Goal: Task Accomplishment & Management: Manage account settings

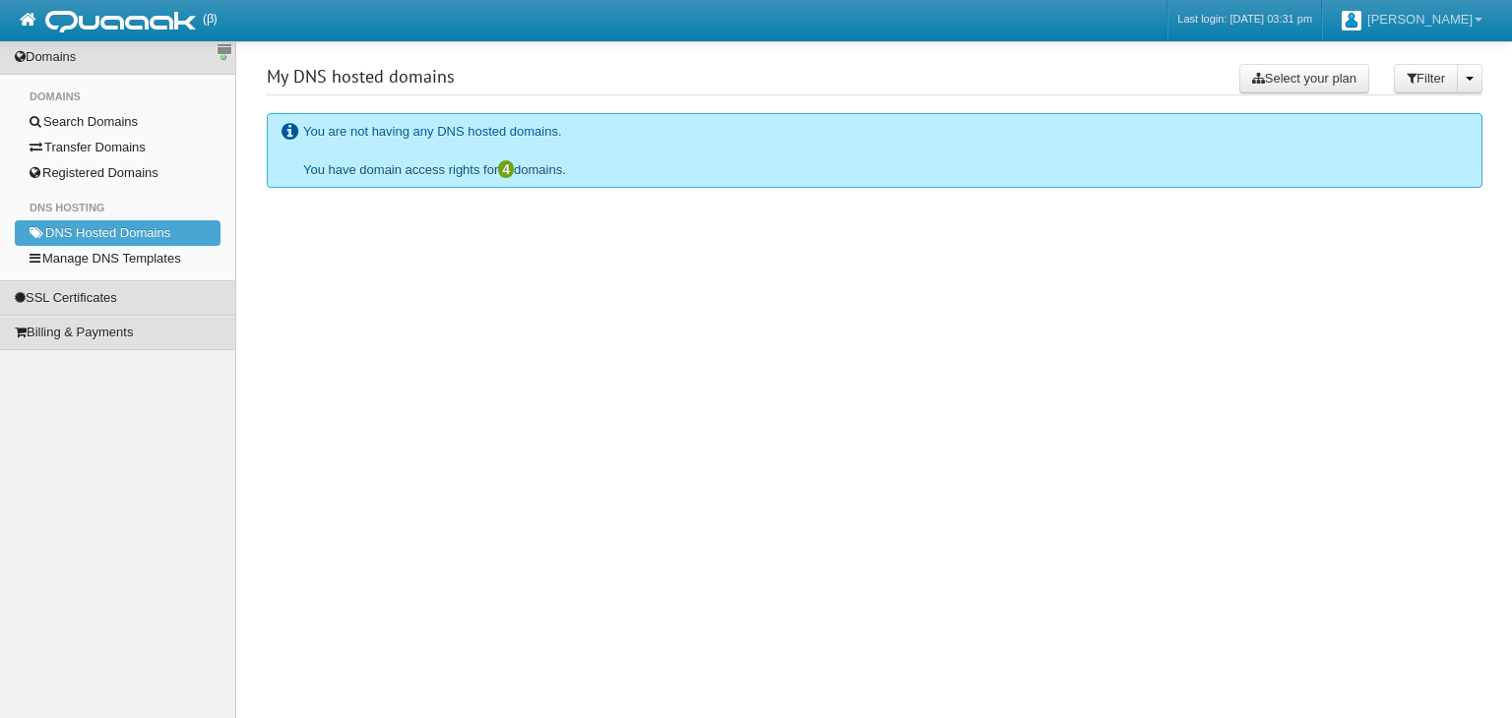
click at [422, 170] on link "You have domain access rights for 4 domains." at bounding box center [434, 169] width 263 height 15
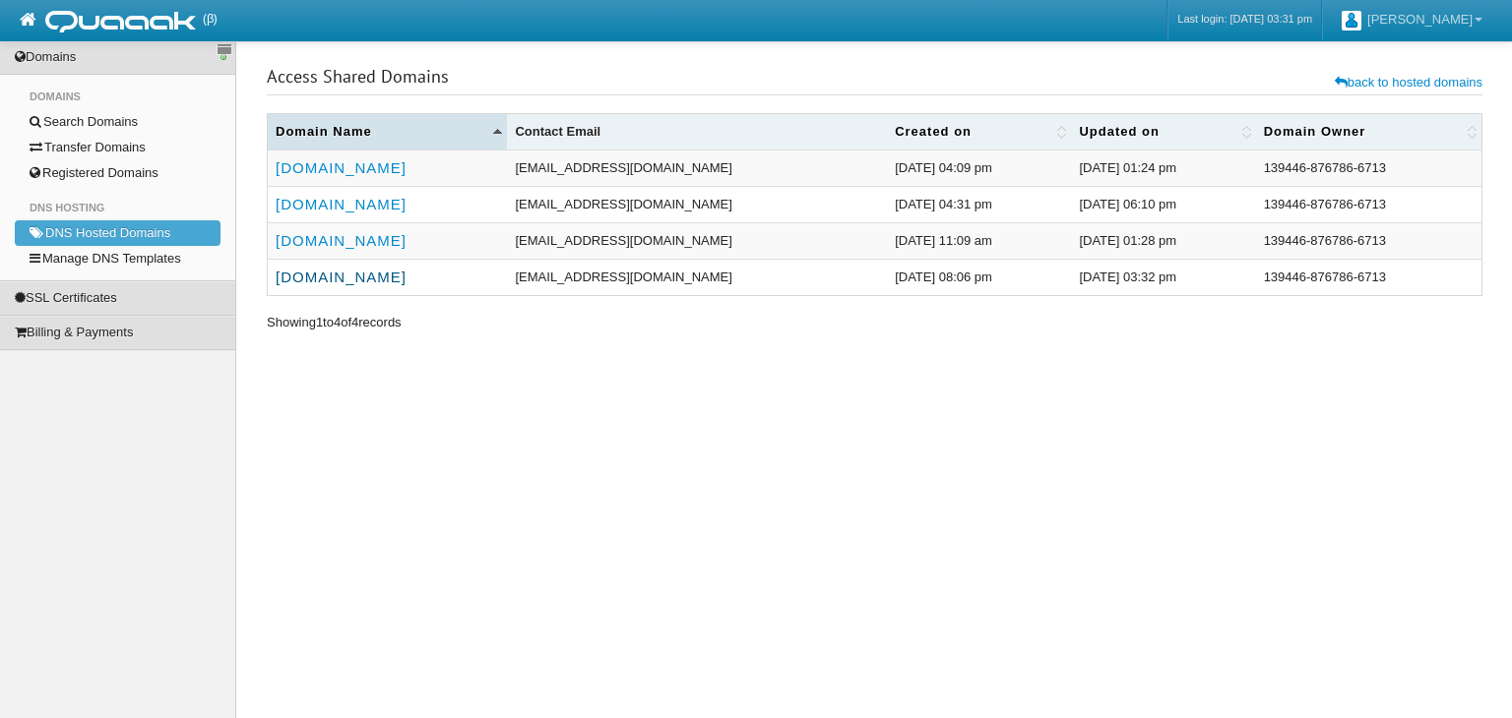
click at [373, 273] on link "[DOMAIN_NAME]" at bounding box center [341, 277] width 131 height 17
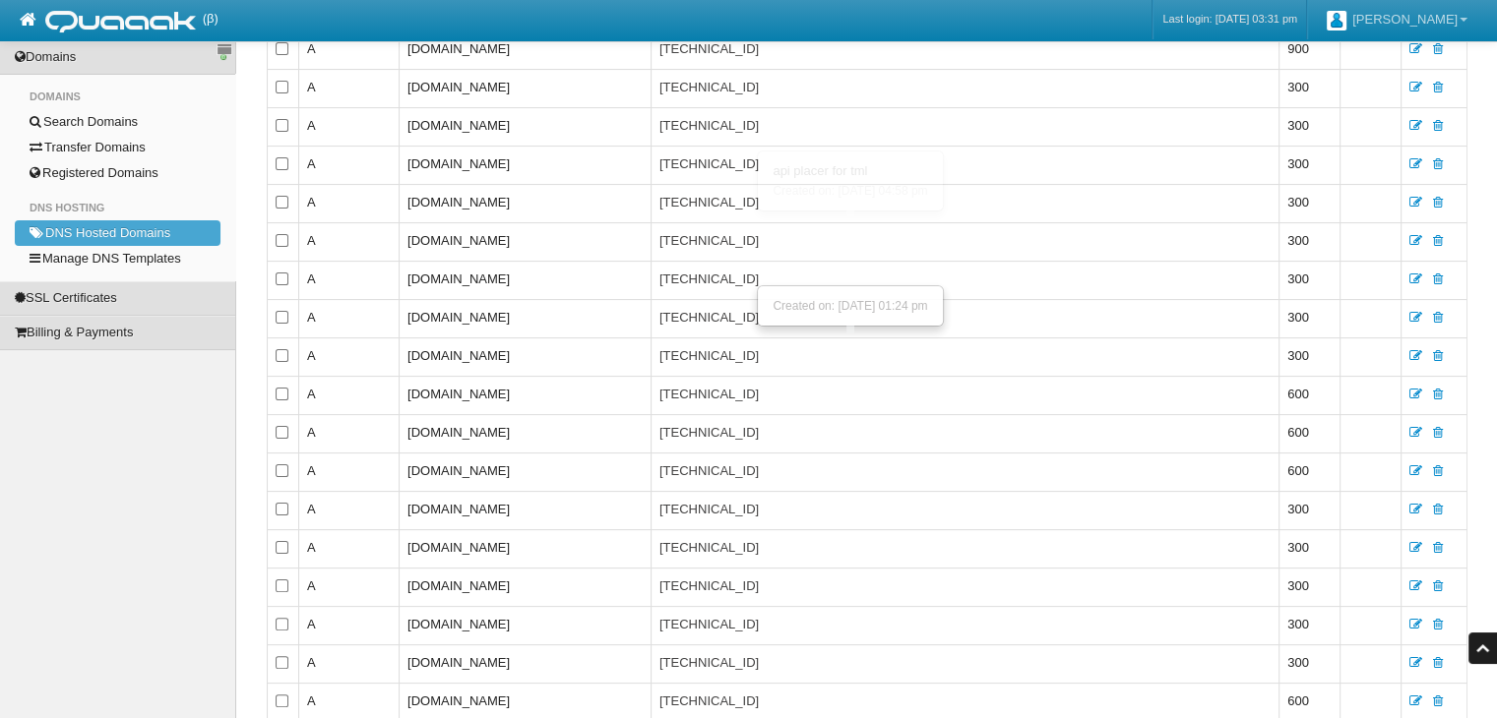
scroll to position [98, 0]
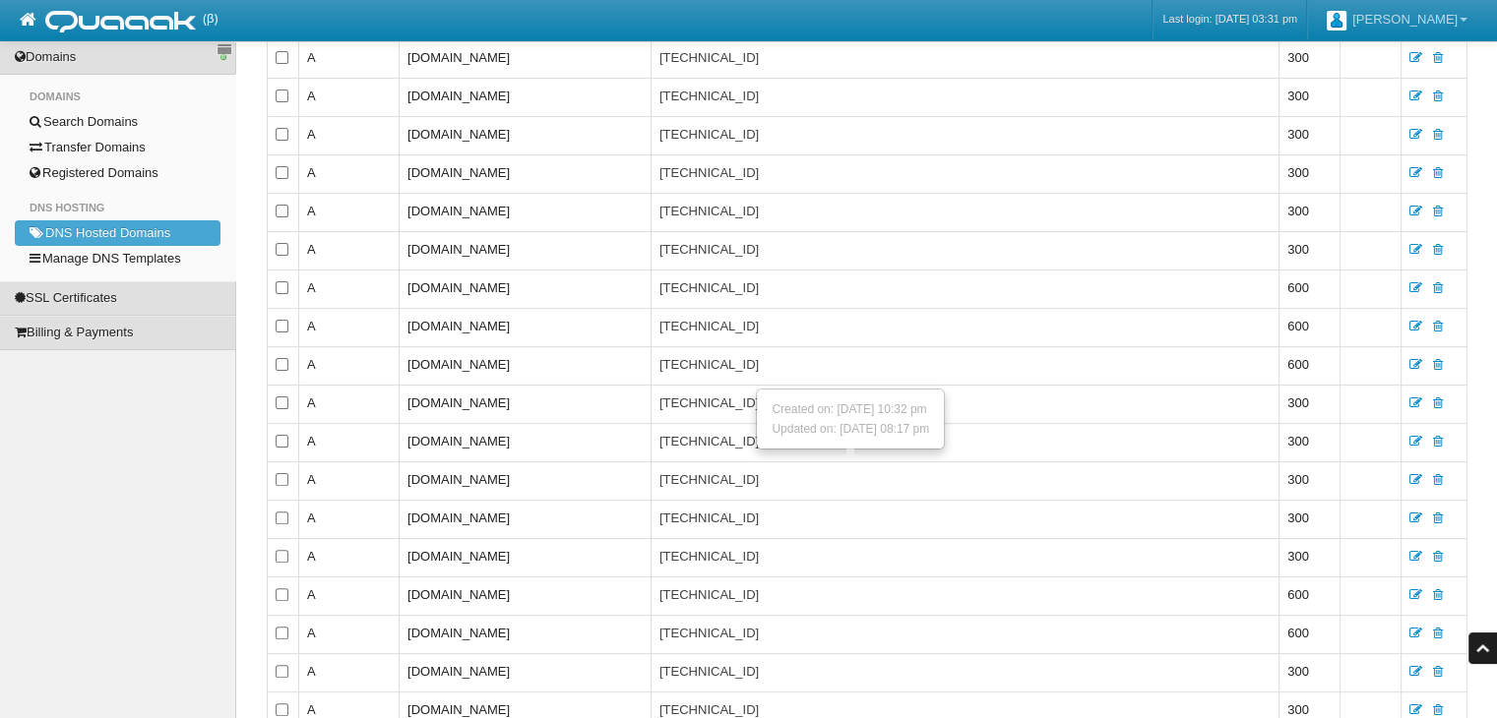
scroll to position [492, 0]
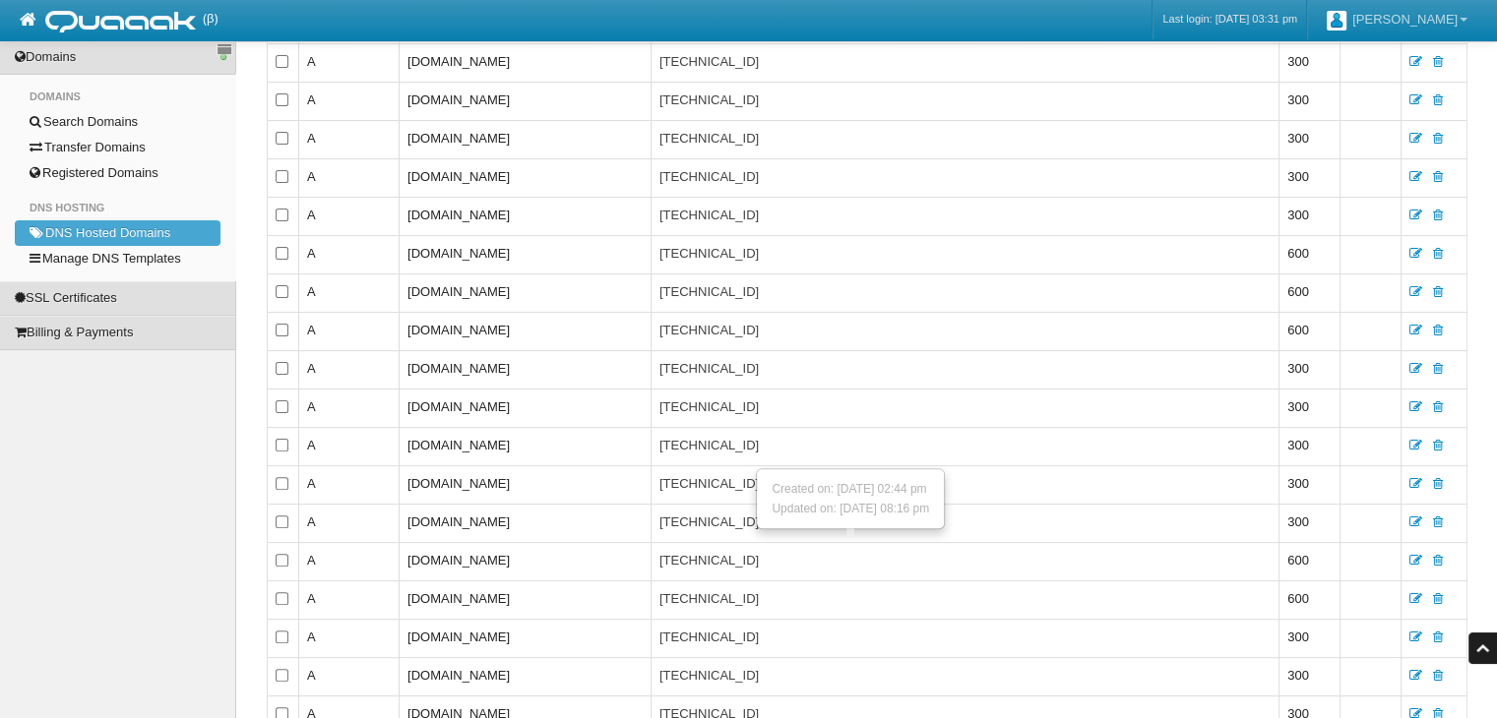
click at [982, 551] on textarea "[TECHNICAL_ID]" at bounding box center [856, 562] width 394 height 22
click at [1053, 249] on textarea "[TECHNICAL_ID]" at bounding box center [856, 255] width 394 height 22
click at [948, 557] on textarea "[TECHNICAL_ID]" at bounding box center [856, 562] width 394 height 22
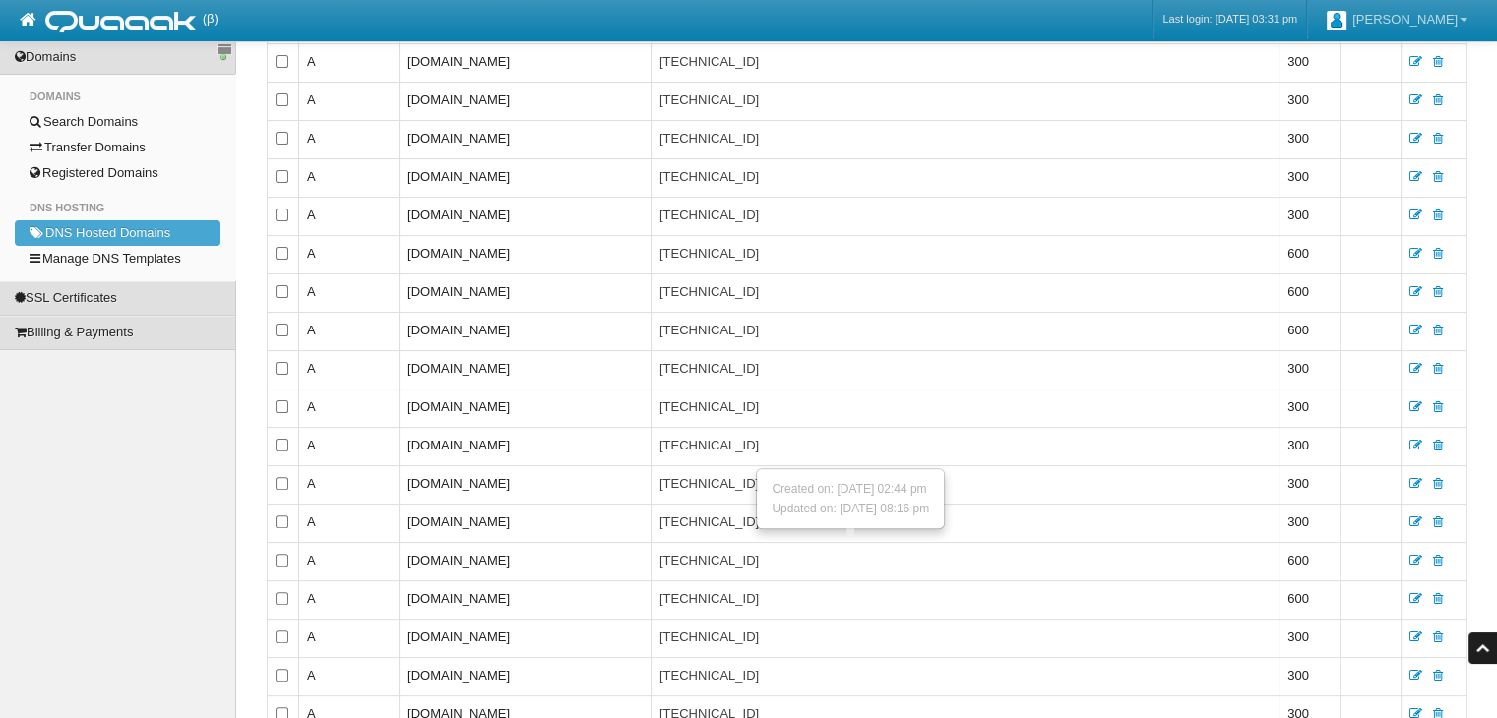
click at [948, 557] on textarea "[TECHNICAL_ID]" at bounding box center [856, 562] width 394 height 22
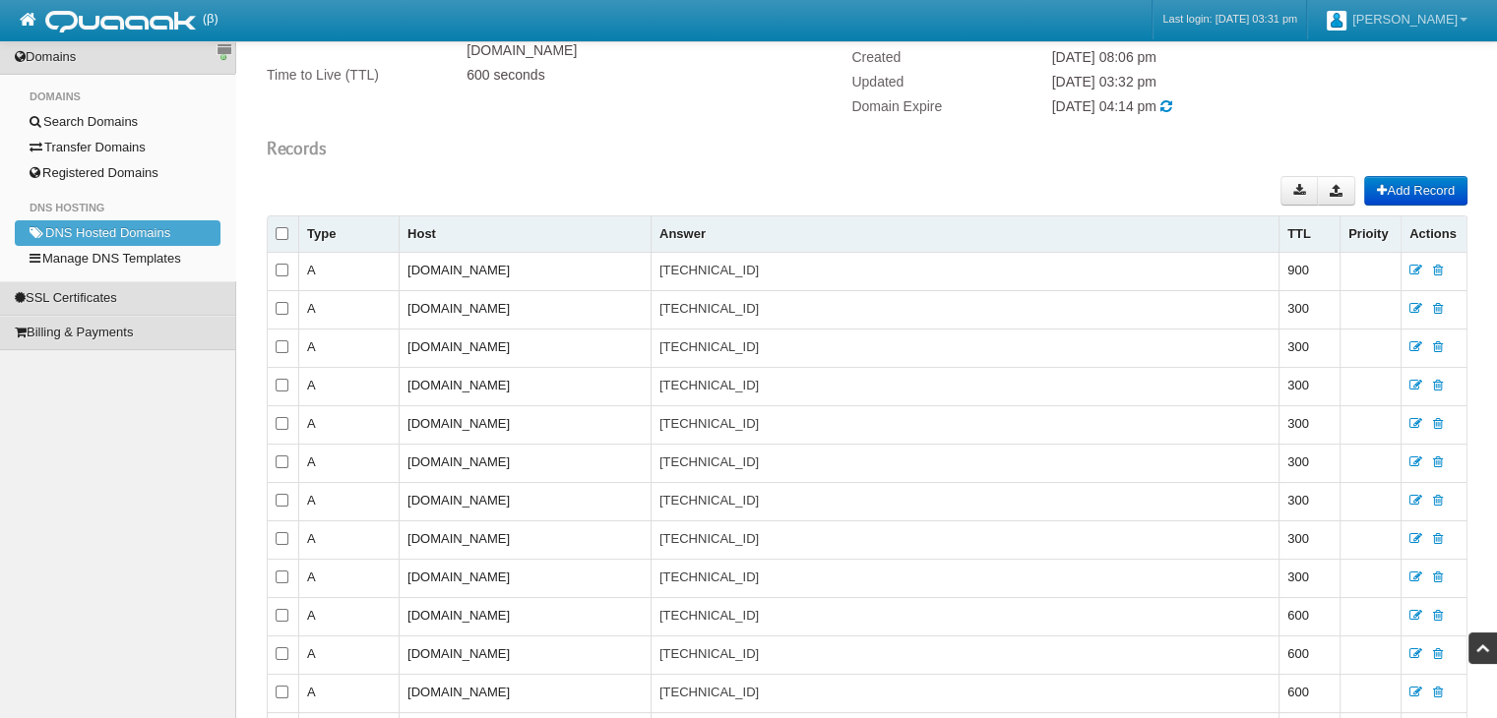
scroll to position [0, 0]
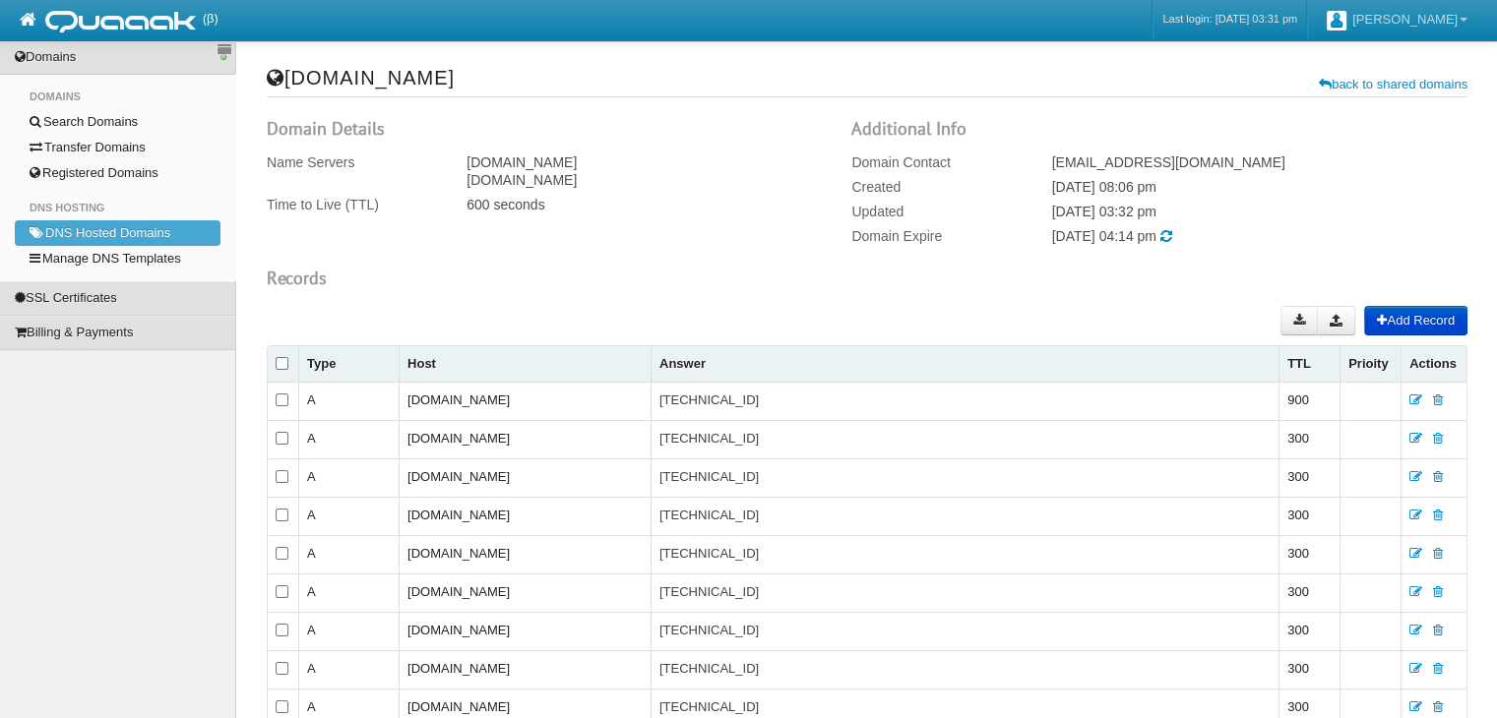
click at [1453, 321] on button "Add Record" at bounding box center [1415, 321] width 103 height 30
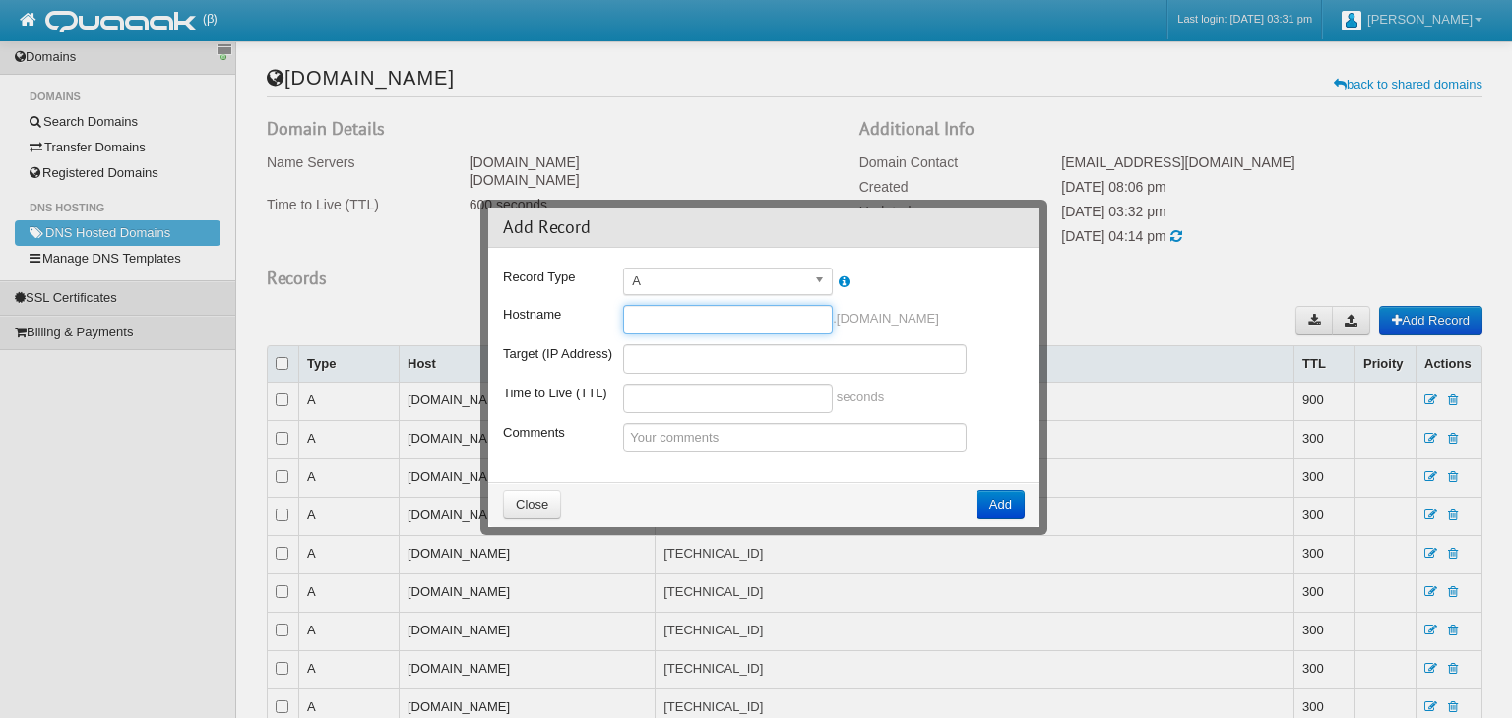
click at [665, 327] on input "text" at bounding box center [728, 320] width 210 height 30
type input "devops"
click at [691, 360] on input "text" at bounding box center [794, 359] width 343 height 30
paste input "[TECHNICAL_ID]"
type input "[TECHNICAL_ID]"
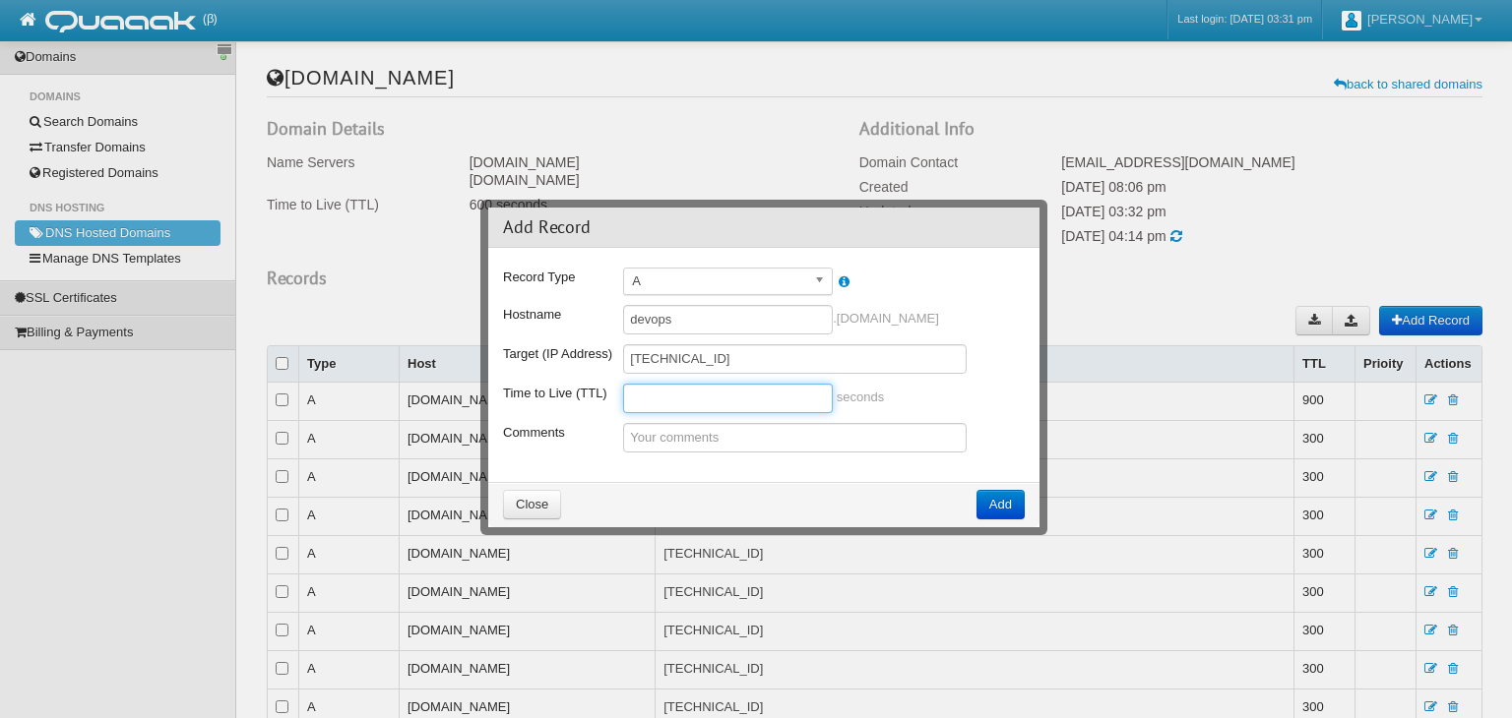
click at [697, 384] on input "text" at bounding box center [728, 399] width 210 height 30
type input "300"
click at [1000, 505] on button "Add" at bounding box center [1000, 505] width 48 height 30
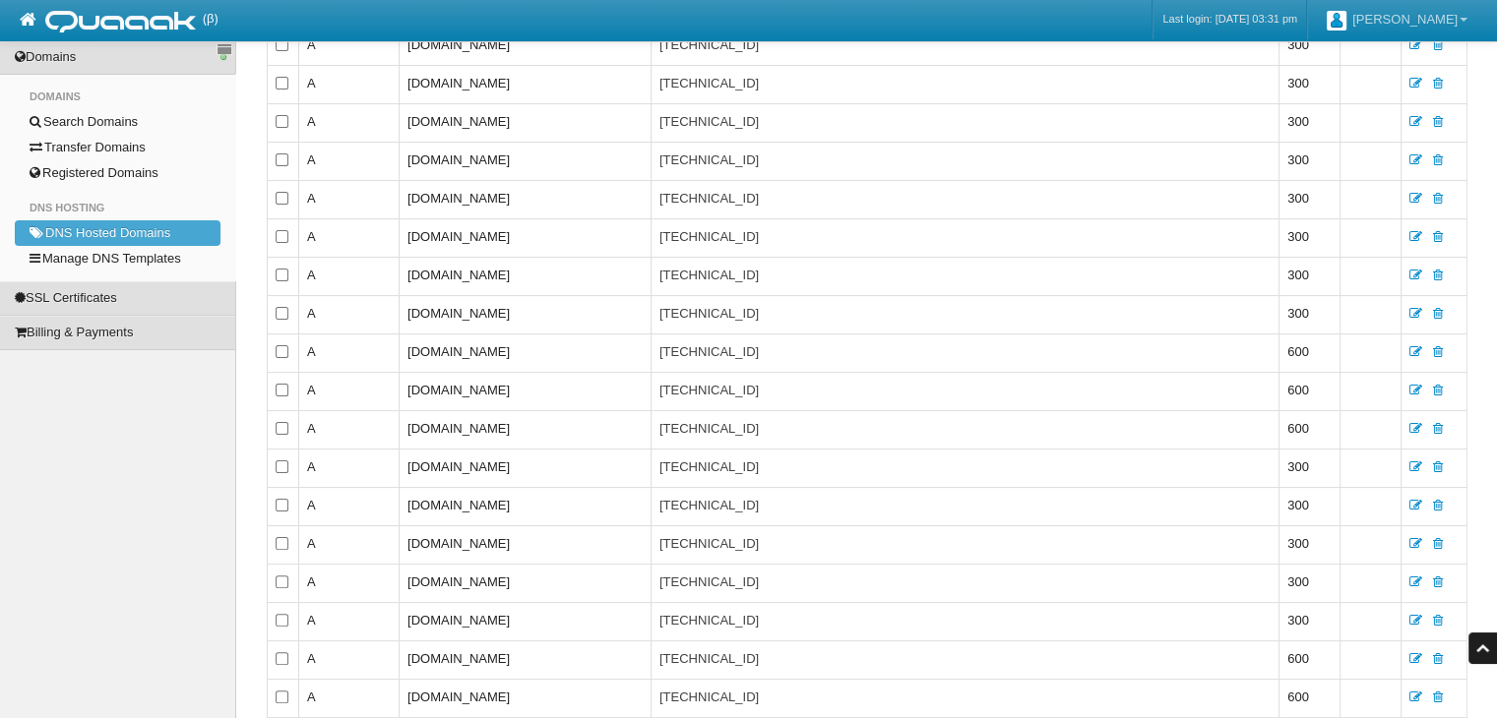
scroll to position [2131, 0]
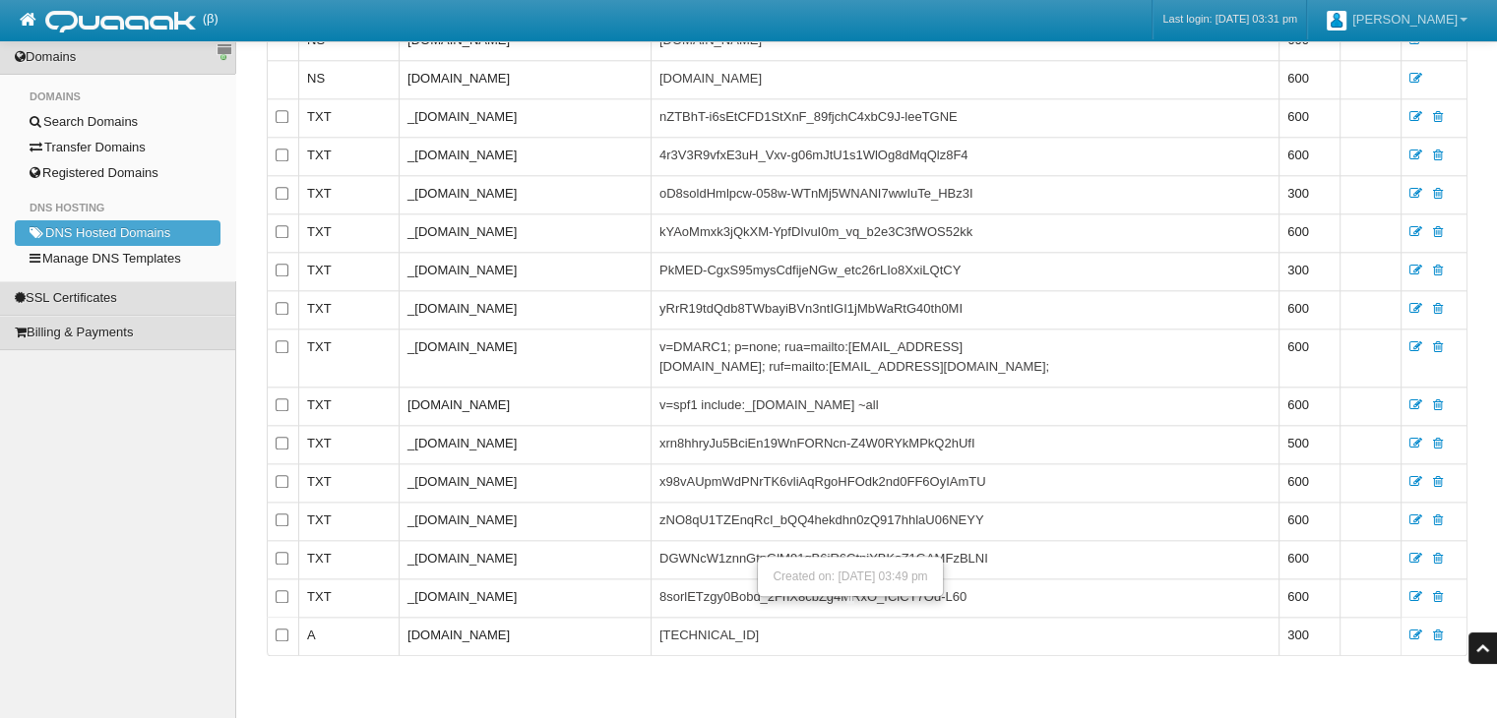
click at [556, 621] on td "[DOMAIN_NAME]" at bounding box center [525, 636] width 252 height 38
copy td "[DOMAIN_NAME]"
